Goal: Task Accomplishment & Management: Use online tool/utility

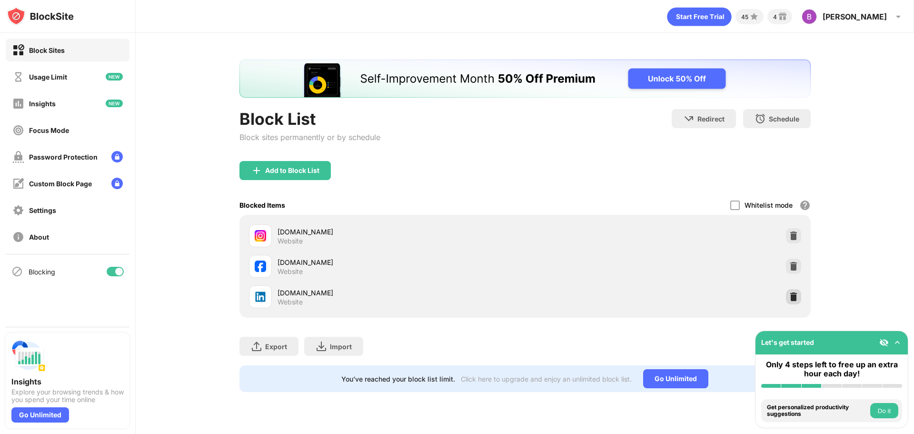
click at [794, 295] on img at bounding box center [794, 297] width 10 height 10
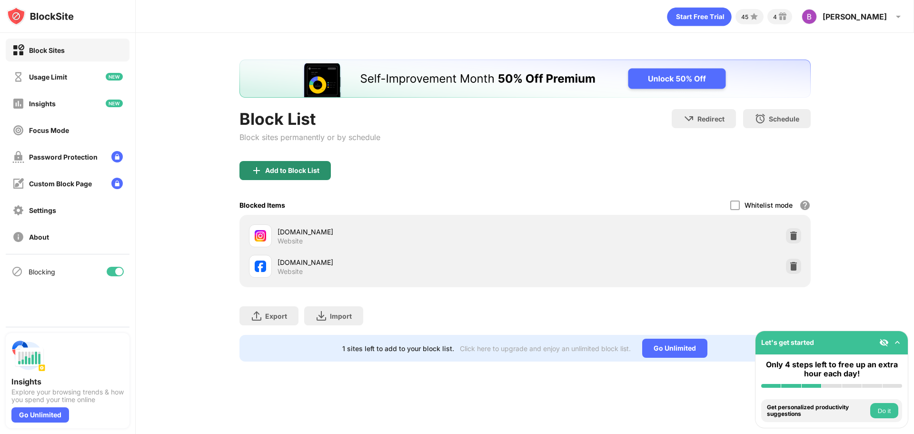
click at [270, 173] on div "Add to Block List" at bounding box center [292, 171] width 54 height 8
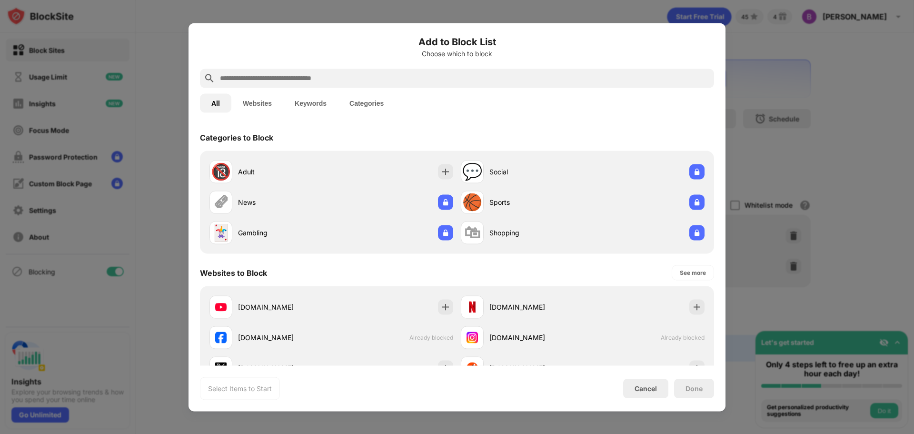
click at [278, 80] on input "text" at bounding box center [464, 77] width 491 height 11
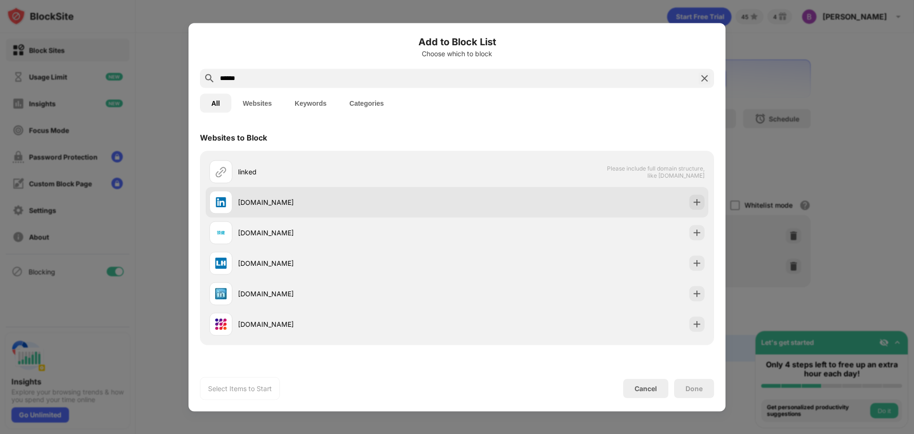
type input "******"
click at [249, 207] on div "[DOMAIN_NAME]" at bounding box center [333, 201] width 248 height 23
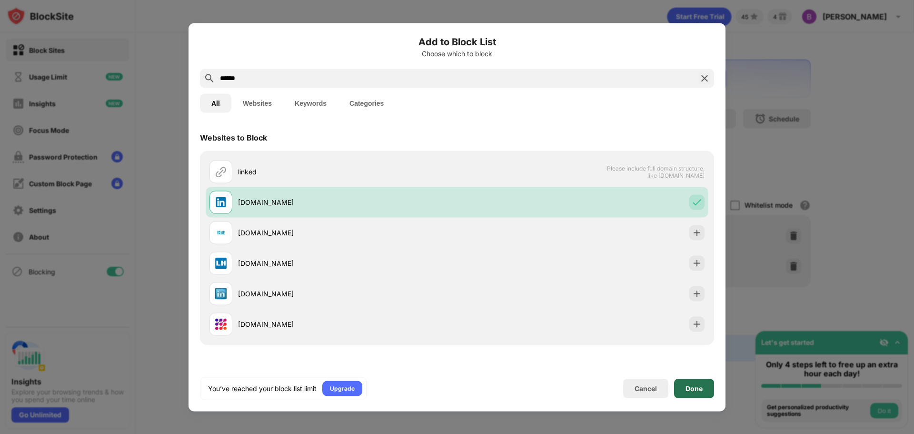
drag, startPoint x: 698, startPoint y: 394, endPoint x: 696, endPoint y: 389, distance: 5.1
click at [697, 392] on div "Done" at bounding box center [694, 387] width 40 height 19
